Goal: Task Accomplishment & Management: Use online tool/utility

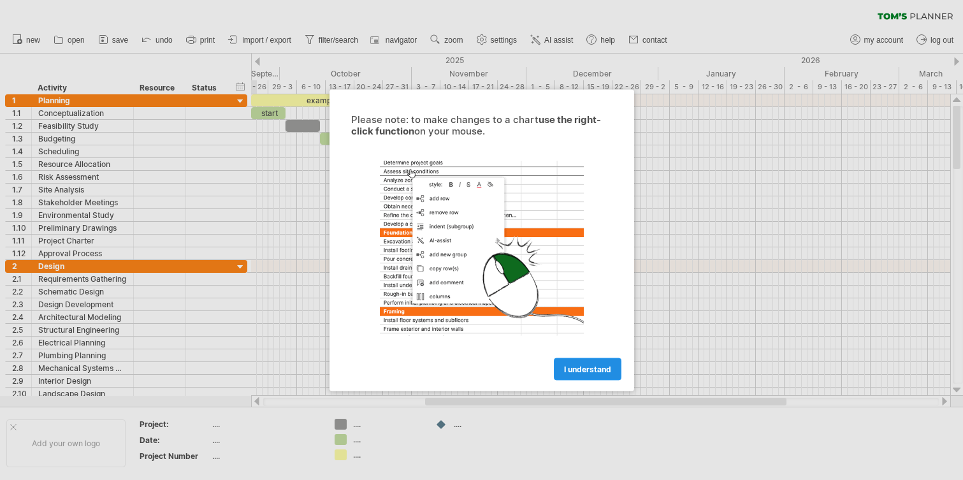
click at [593, 370] on span "I understand" at bounding box center [587, 369] width 47 height 10
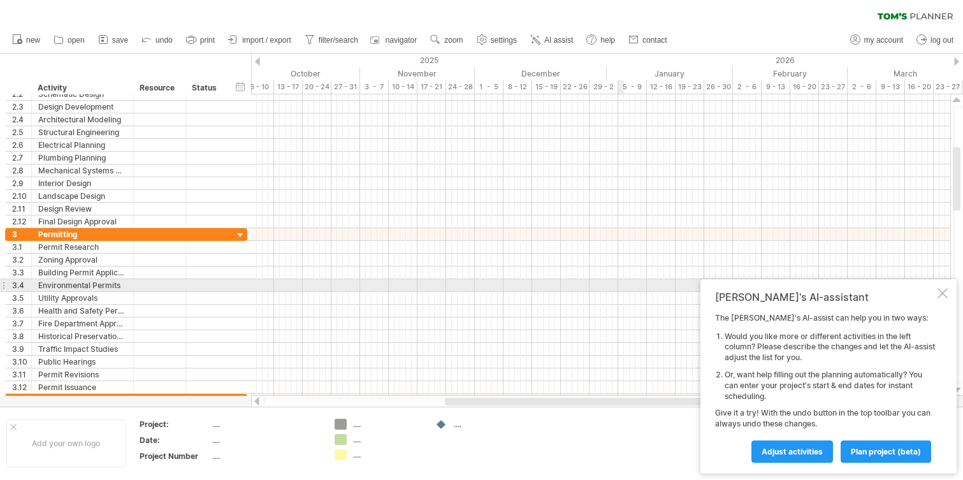
click at [944, 289] on div at bounding box center [942, 293] width 10 height 10
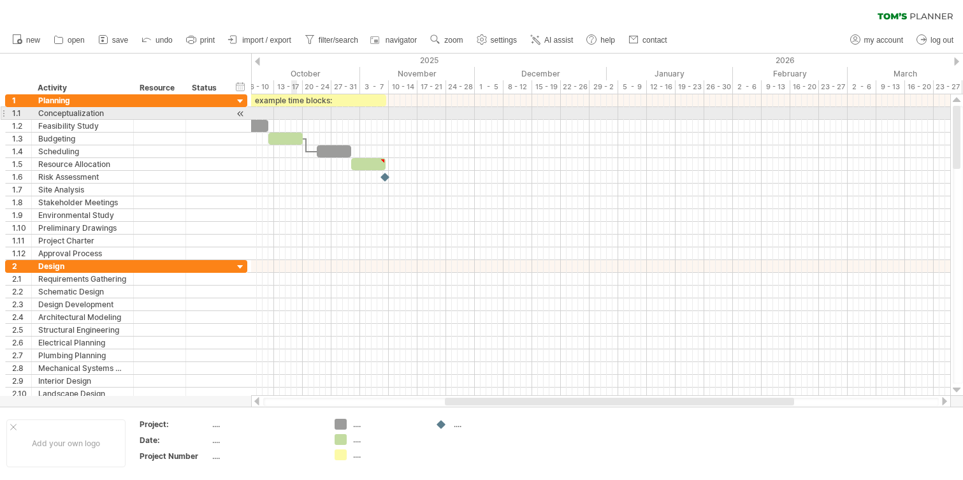
click at [3, 116] on div at bounding box center [3, 112] width 5 height 13
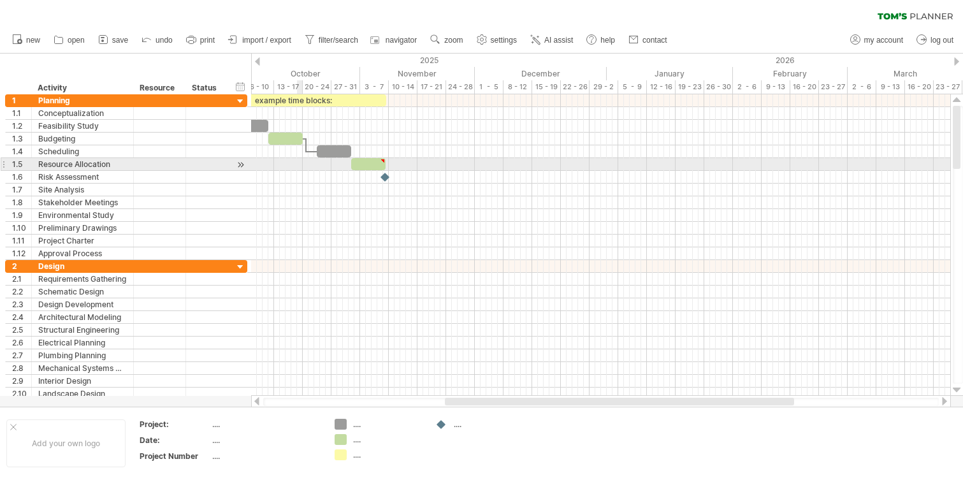
click at [300, 168] on div at bounding box center [600, 164] width 699 height 13
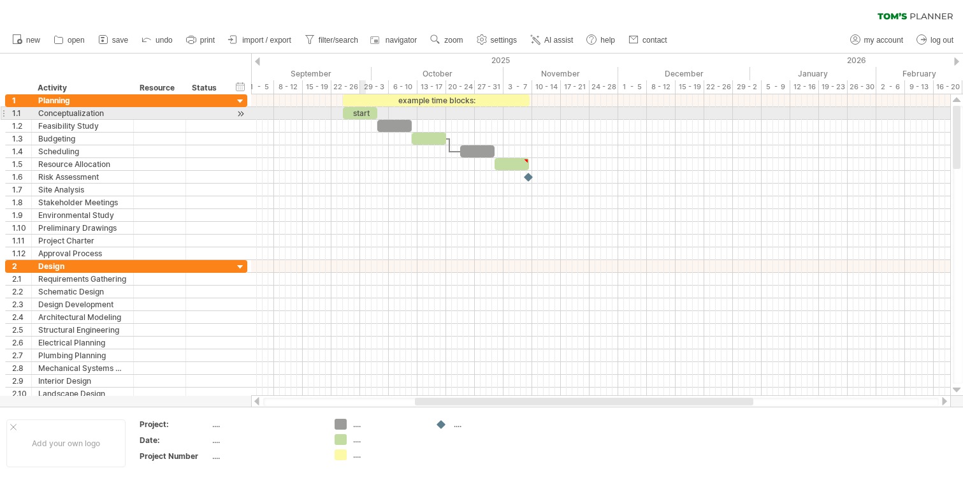
click at [364, 113] on div "start" at bounding box center [360, 113] width 34 height 12
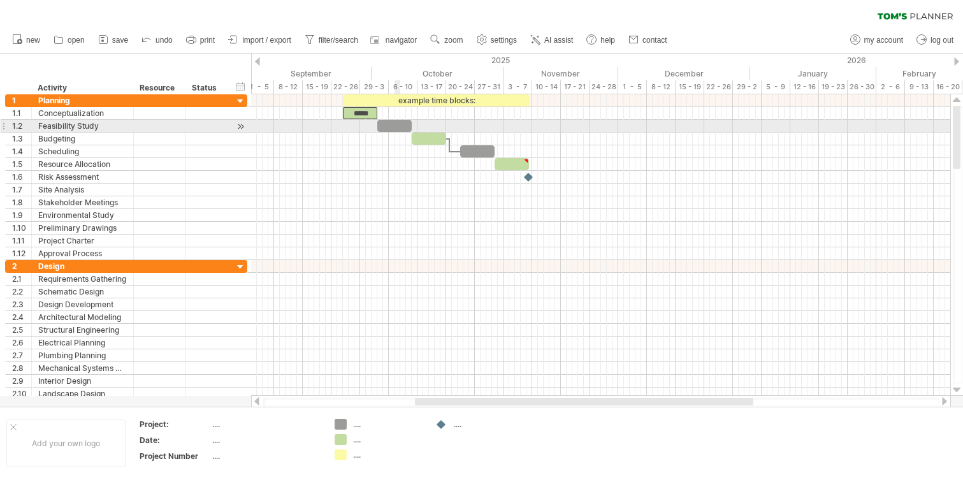
click at [393, 124] on div at bounding box center [394, 126] width 34 height 12
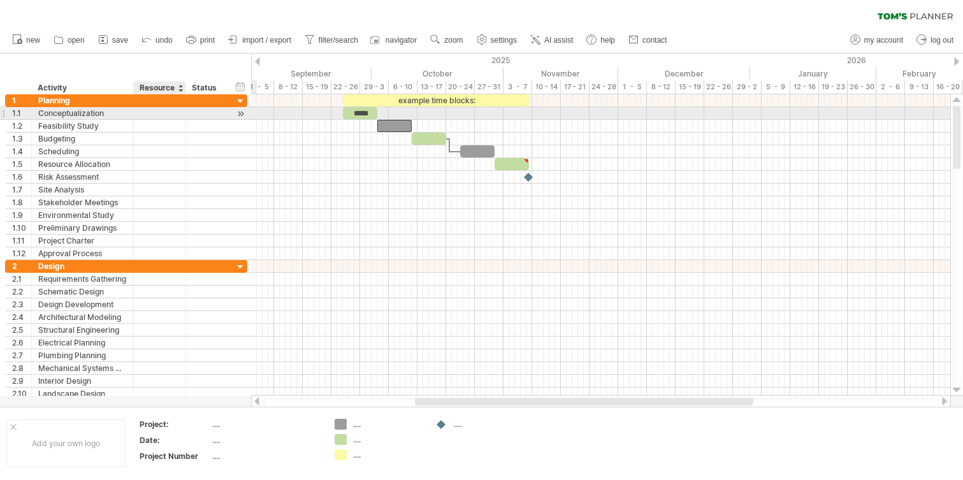
click at [160, 110] on div at bounding box center [159, 113] width 39 height 12
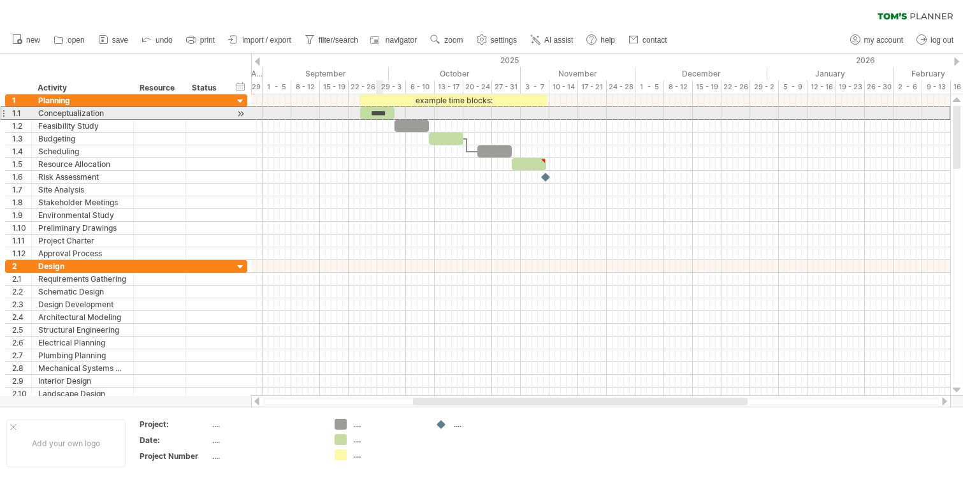
click at [375, 112] on div "*****" at bounding box center [377, 113] width 34 height 12
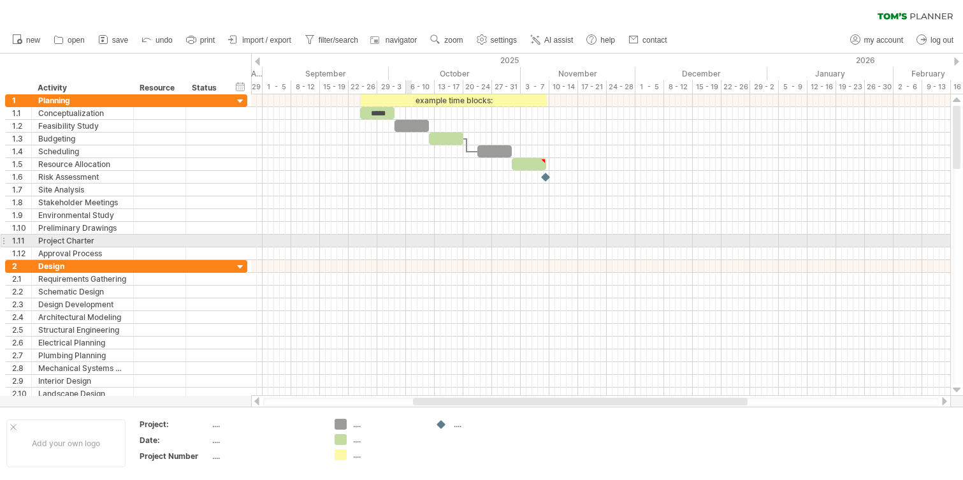
click at [410, 246] on div at bounding box center [600, 240] width 699 height 13
